Goal: Information Seeking & Learning: Learn about a topic

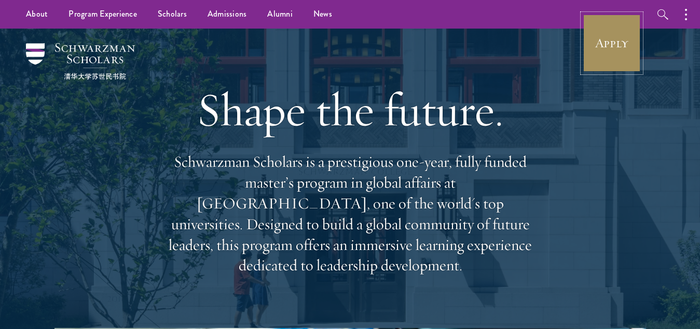
click at [599, 46] on link "Apply" at bounding box center [612, 43] width 58 height 58
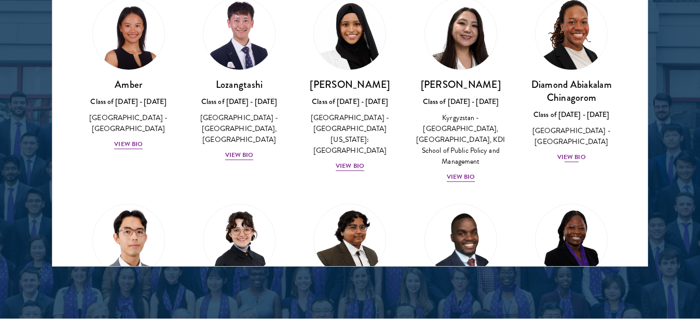
scroll to position [1397, 0]
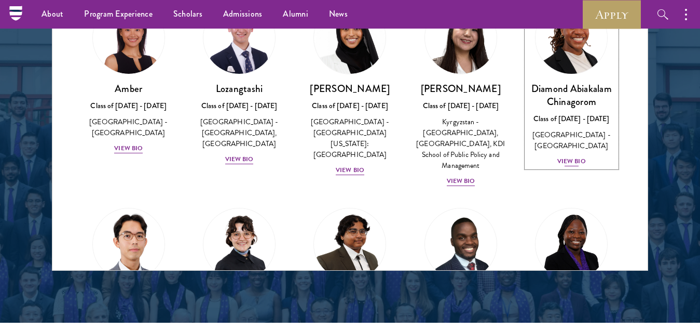
click at [565, 161] on div "View Bio" at bounding box center [571, 161] width 29 height 10
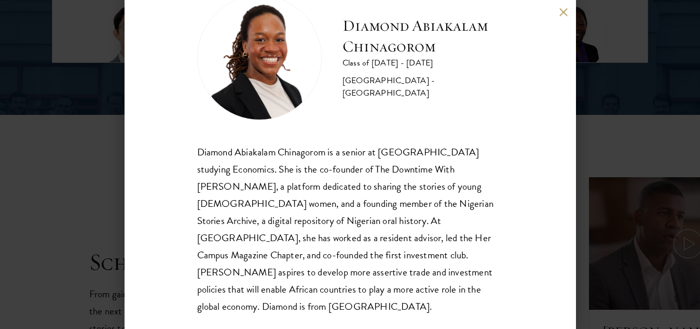
scroll to position [1657, 0]
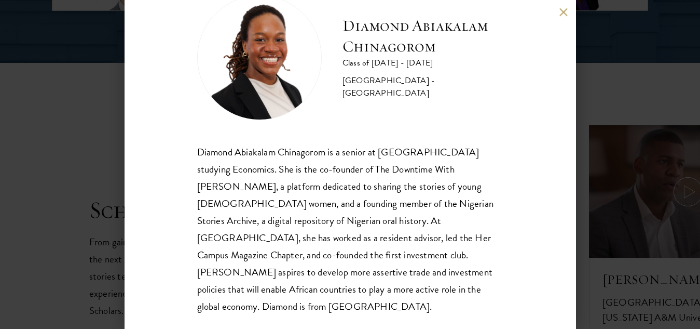
click at [565, 13] on button at bounding box center [563, 12] width 9 height 9
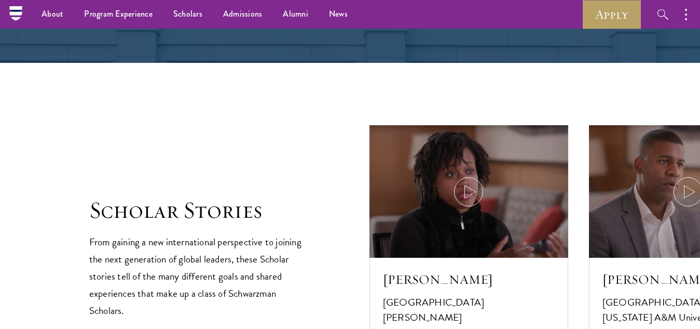
scroll to position [1317, 0]
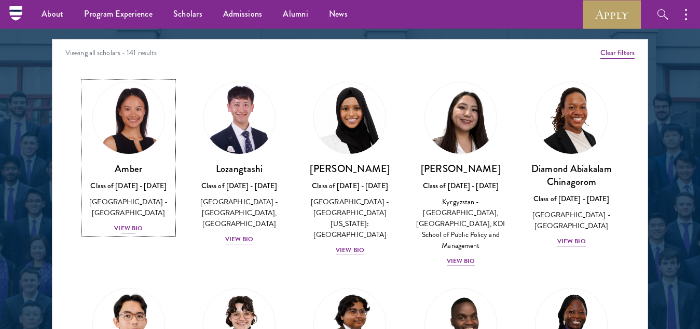
click at [124, 223] on div "View Bio" at bounding box center [128, 228] width 29 height 10
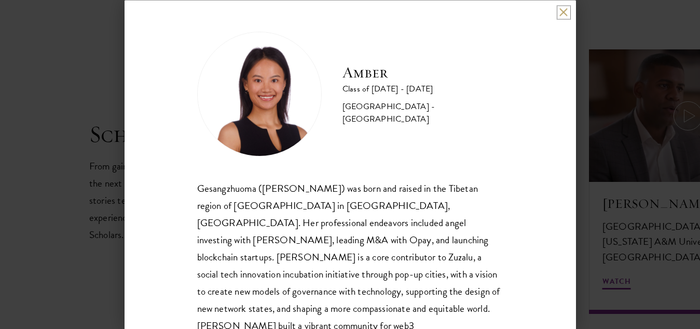
click at [562, 13] on button at bounding box center [563, 12] width 9 height 9
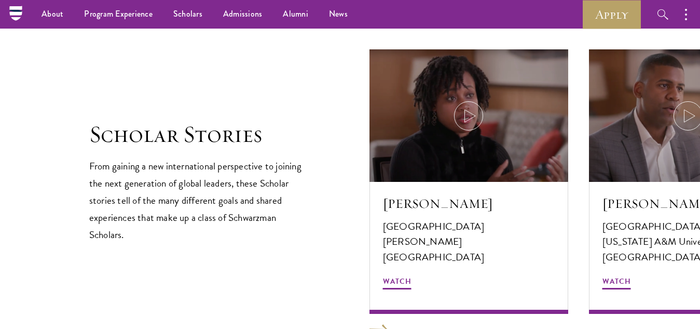
scroll to position [1305, 0]
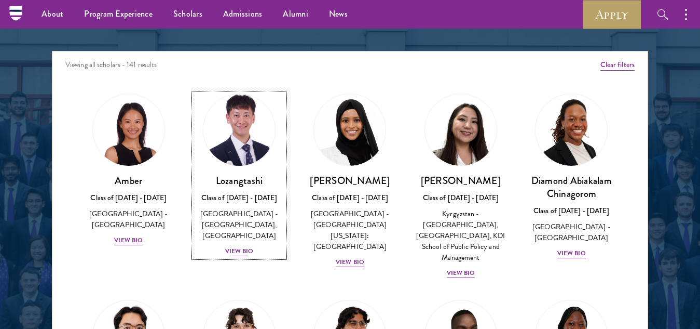
click at [241, 250] on div "View Bio" at bounding box center [239, 251] width 29 height 10
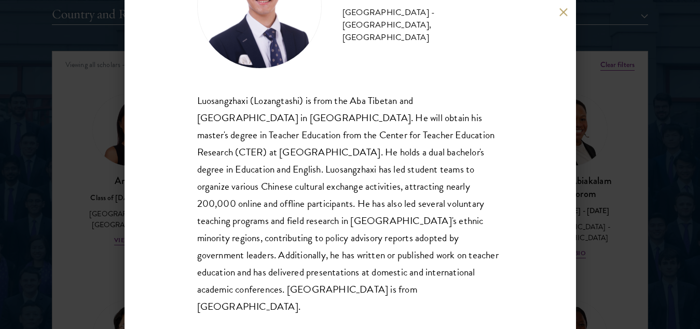
scroll to position [1461, 0]
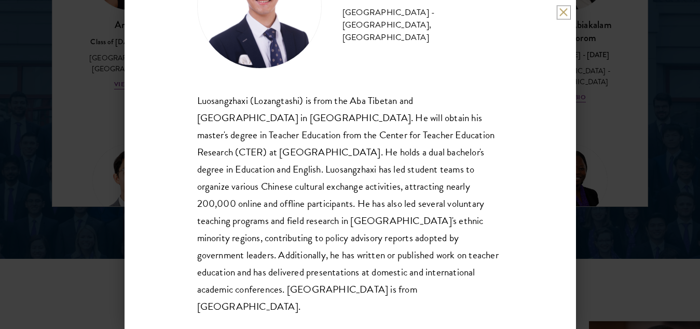
click at [566, 11] on button at bounding box center [563, 12] width 9 height 9
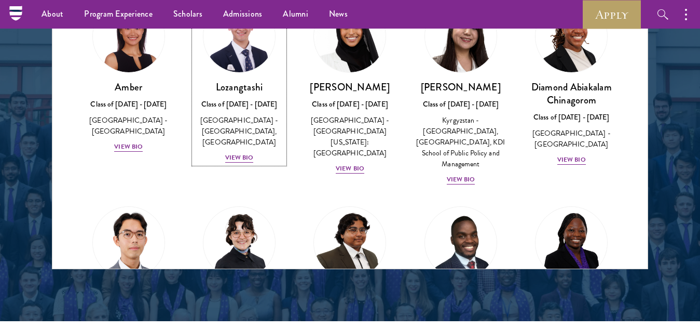
scroll to position [1295, 0]
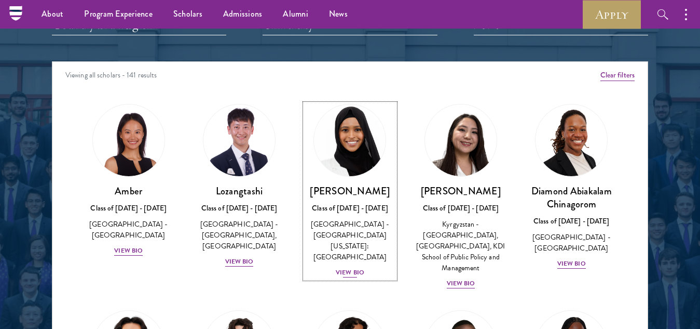
click at [349, 267] on div "View Bio" at bounding box center [350, 272] width 29 height 10
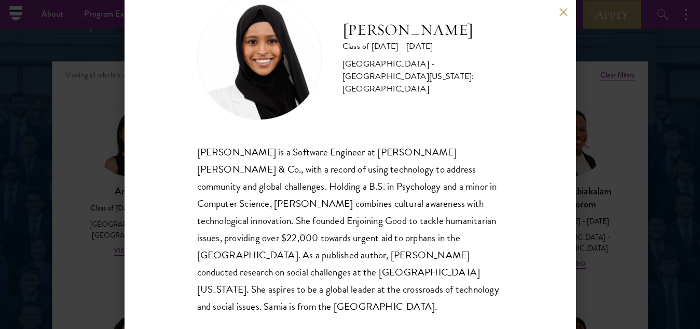
scroll to position [1399, 0]
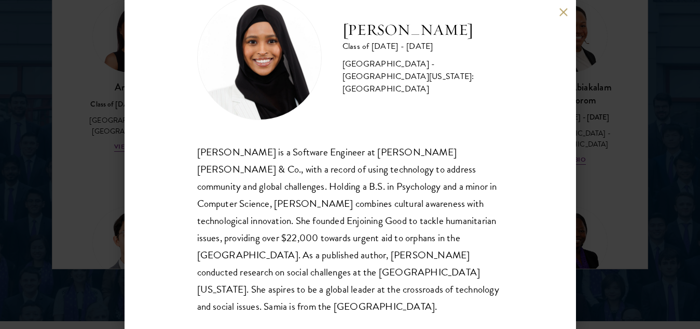
click at [564, 12] on button at bounding box center [563, 12] width 9 height 9
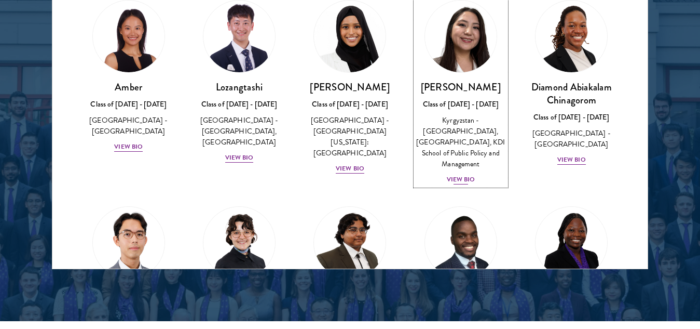
click at [456, 176] on div "View Bio" at bounding box center [461, 179] width 29 height 10
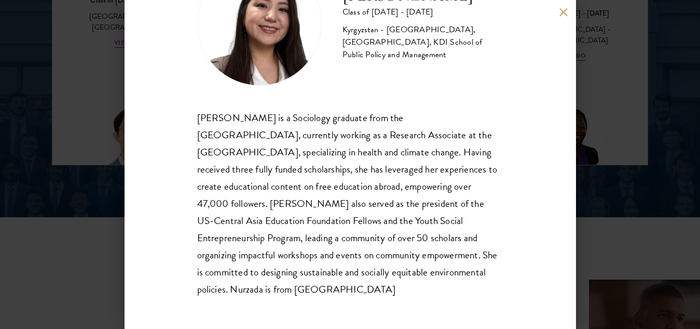
scroll to position [1606, 0]
